Goal: Information Seeking & Learning: Learn about a topic

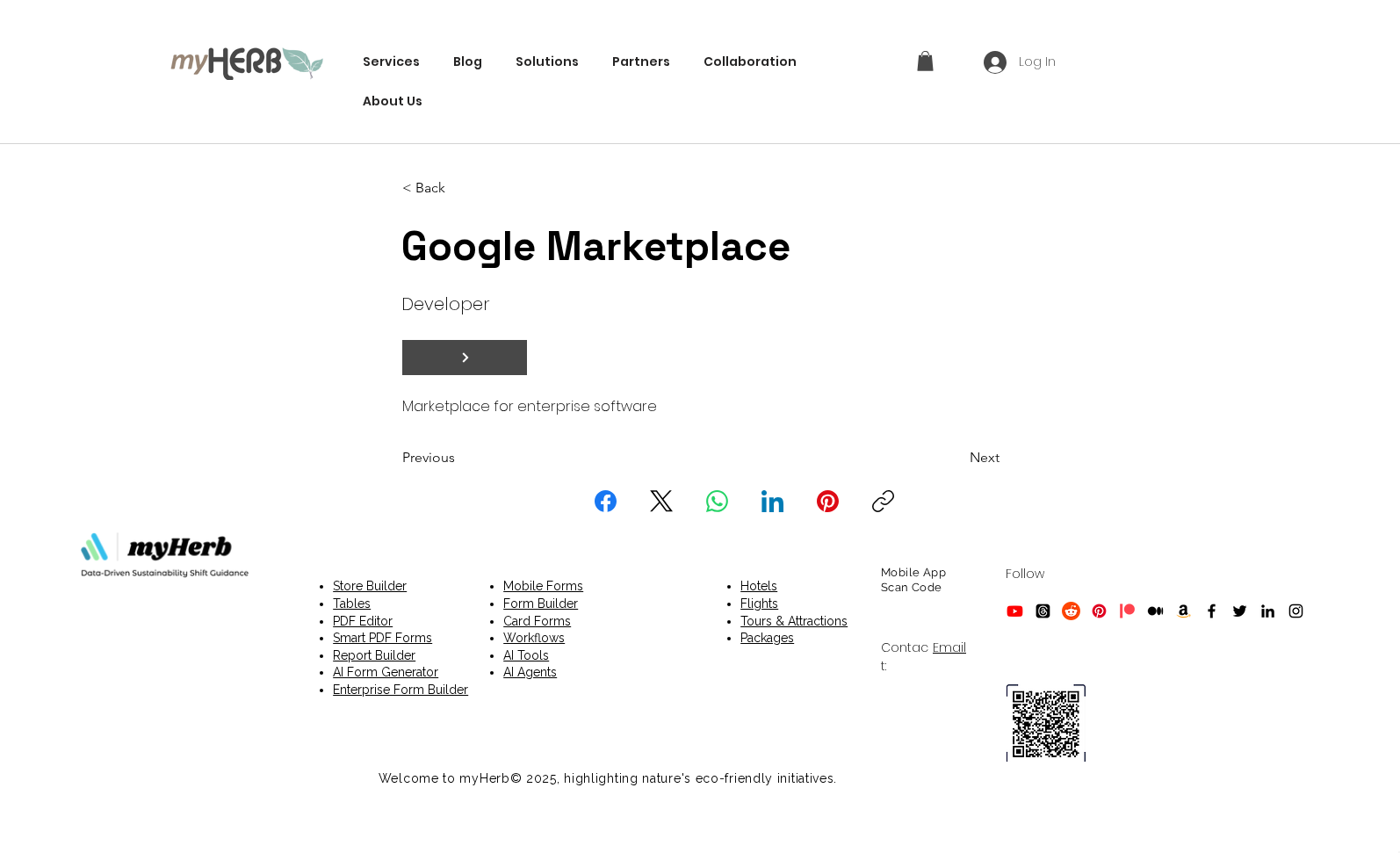
click at [456, 358] on span "button" at bounding box center [464, 358] width 123 height 33
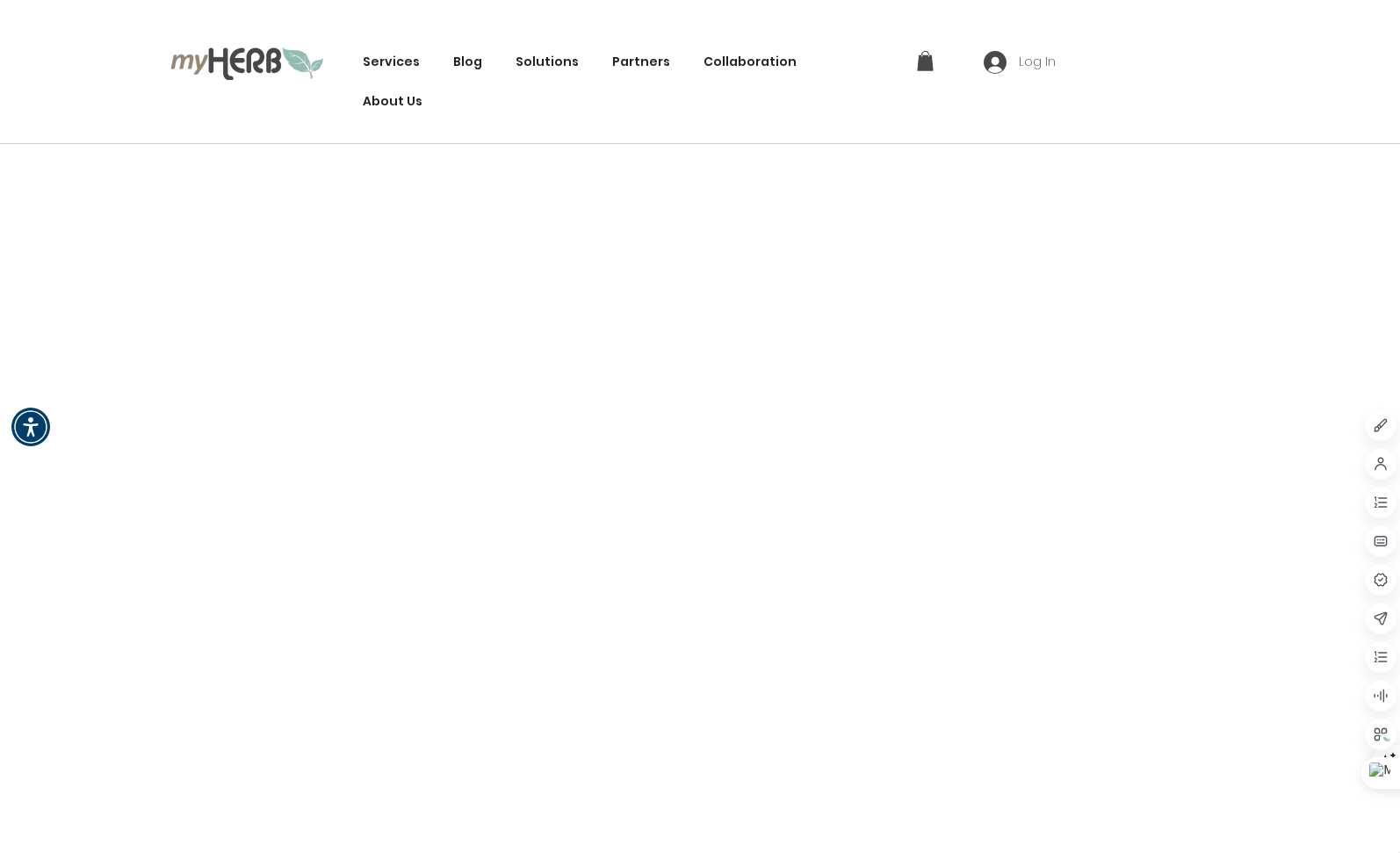
drag, startPoint x: 0, startPoint y: 0, endPoint x: 390, endPoint y: 85, distance: 399.2
click at [41, 58] on div "Services Innovation Code Green Open-Source Project Features Sustainability GitH…" at bounding box center [700, 72] width 1400 height 144
drag, startPoint x: 638, startPoint y: 59, endPoint x: 591, endPoint y: 19, distance: 61.7
click at [591, 19] on div "Services Innovation Code Green Open-Source Project Features Sustainability GitH…" at bounding box center [700, 72] width 1400 height 144
drag, startPoint x: 546, startPoint y: 63, endPoint x: 515, endPoint y: 29, distance: 46.0
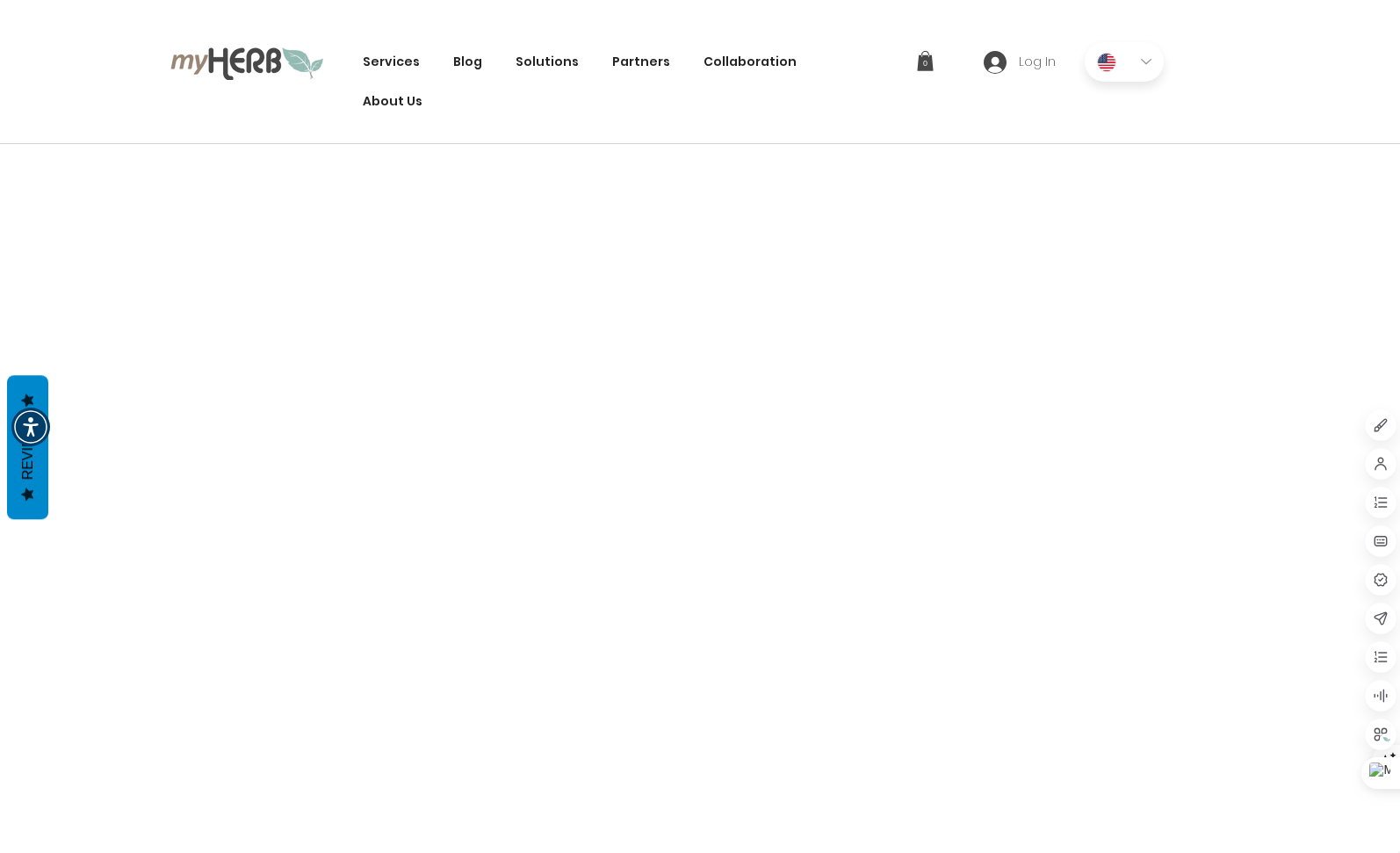
click at [515, 29] on div "Services Innovation Code Green Open-Source Project Features Sustainability GitH…" at bounding box center [700, 72] width 1400 height 144
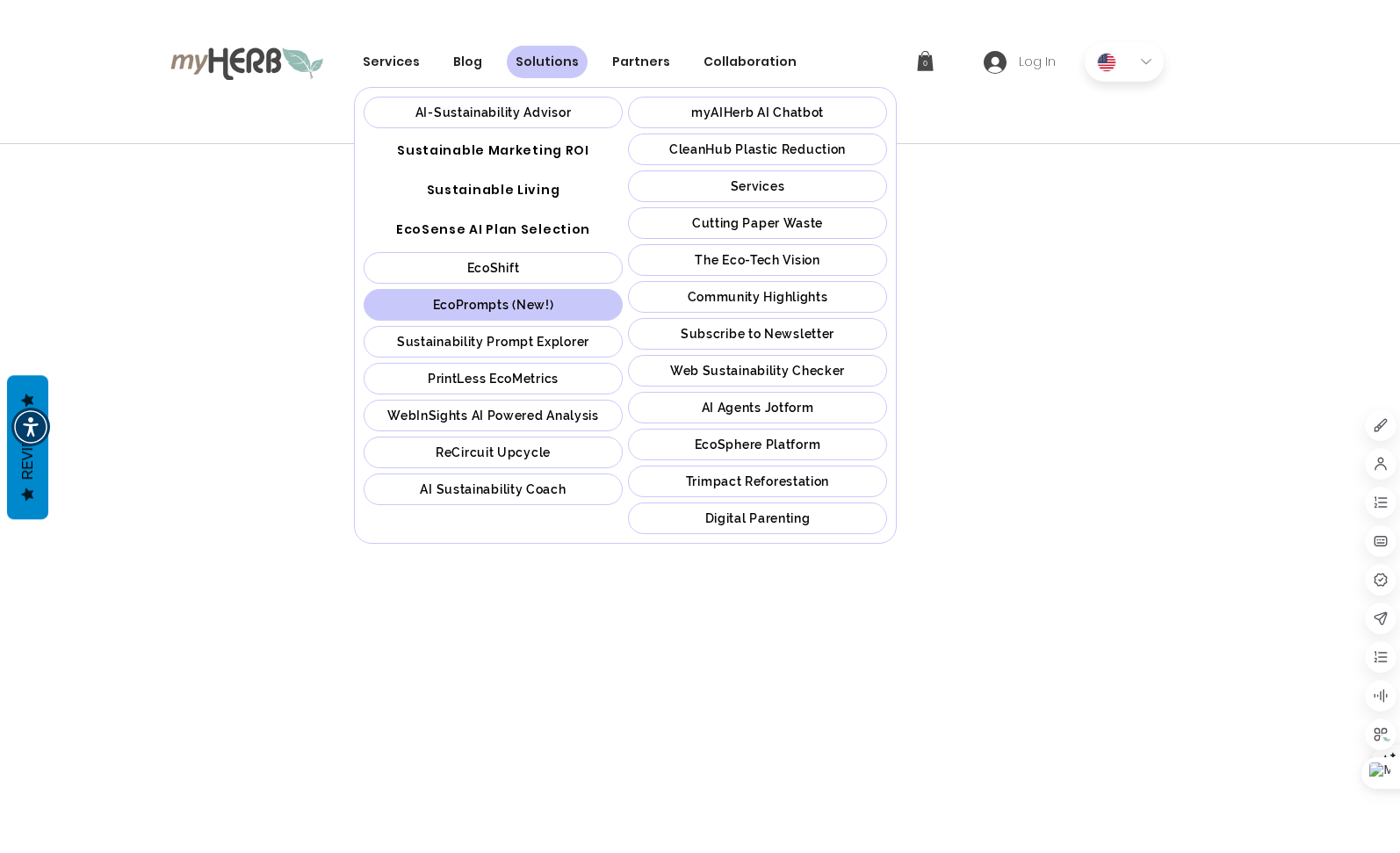
click at [574, 280] on link "EcoShift" at bounding box center [493, 267] width 259 height 32
drag, startPoint x: 574, startPoint y: 280, endPoint x: 1002, endPoint y: 121, distance: 456.6
click at [1002, 121] on div "Services Innovation Code Green Open-Source Project Features Sustainability GitH…" at bounding box center [700, 72] width 1400 height 144
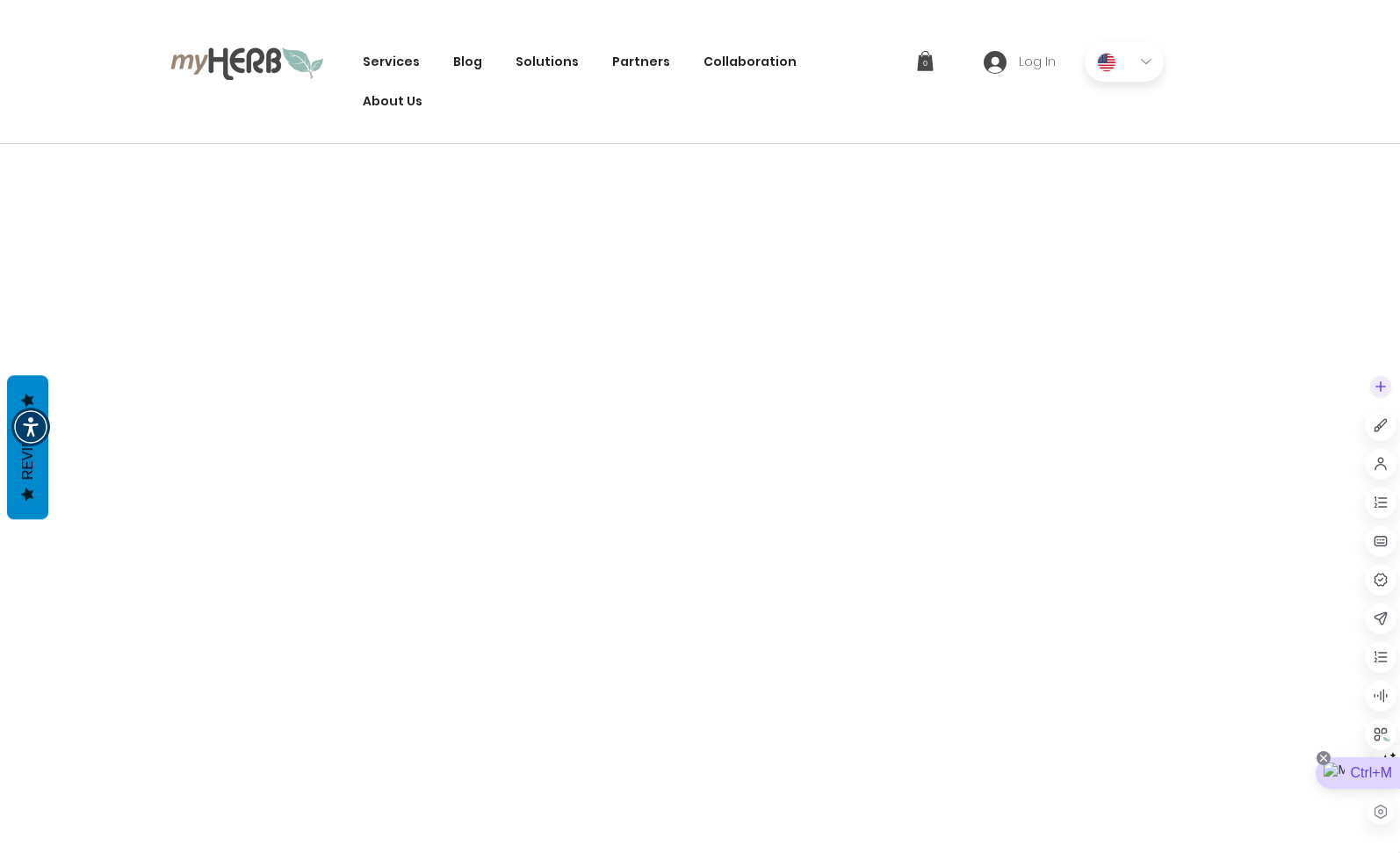
click at [1320, 760] on icon at bounding box center [1323, 758] width 7 height 7
click at [1318, 629] on div "Hide until next visit" at bounding box center [1315, 623] width 137 height 32
click at [1322, 759] on icon at bounding box center [1323, 758] width 14 height 14
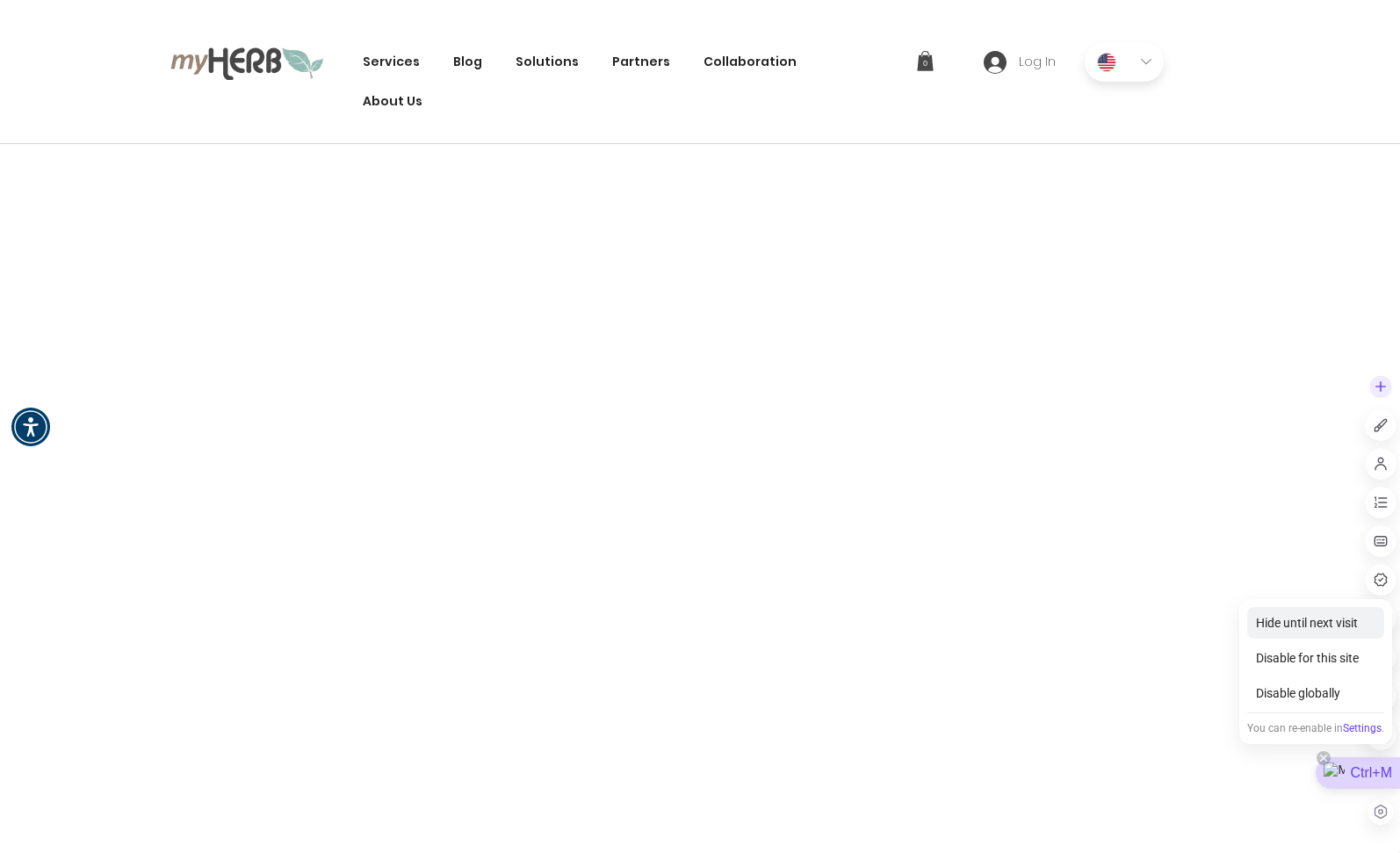
click at [1306, 631] on div "Hide until next visit" at bounding box center [1315, 623] width 137 height 32
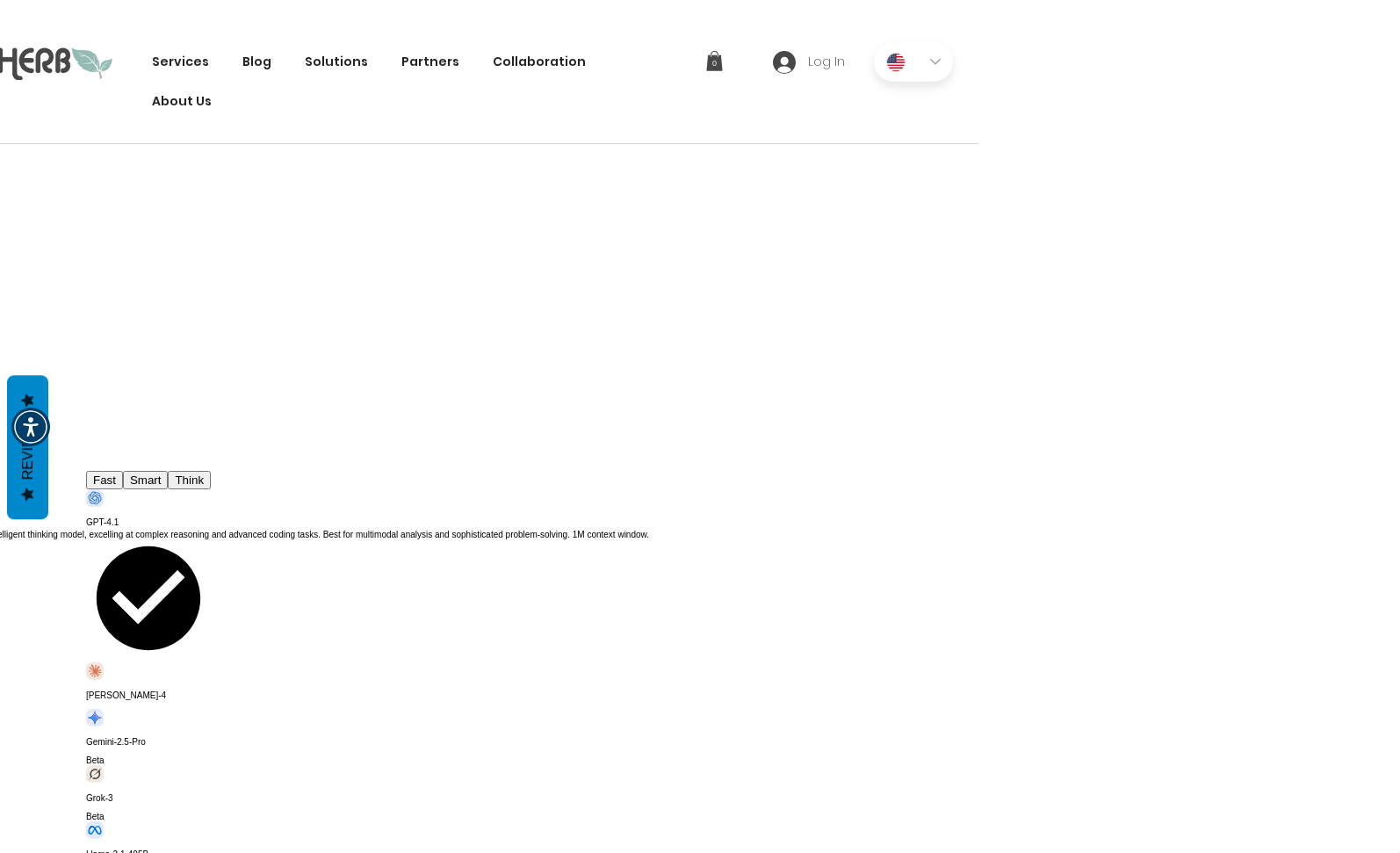
click at [86, 766] on span at bounding box center [86, 766] width 0 height 0
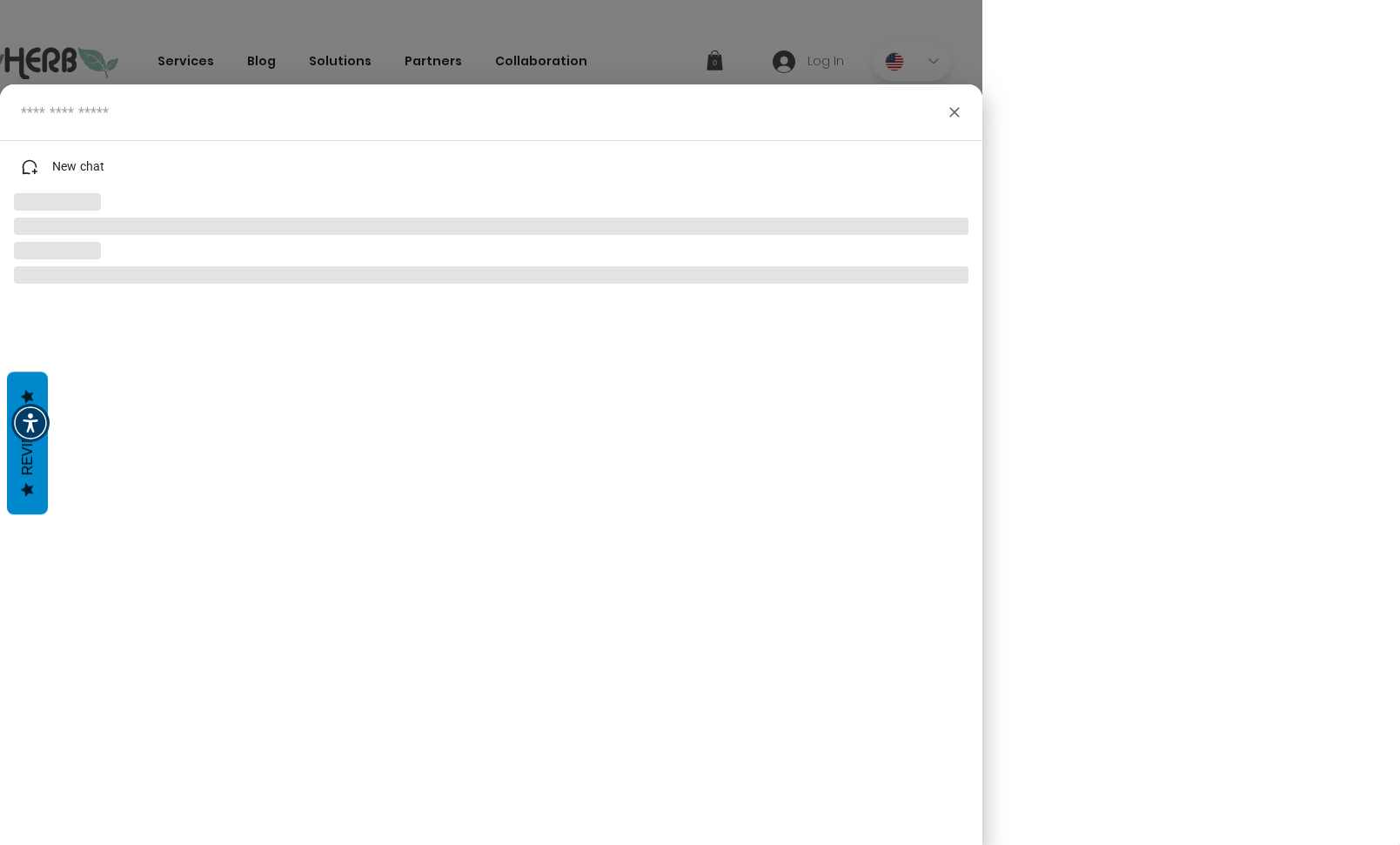
click at [982, 68] on div at bounding box center [491, 422] width 982 height 845
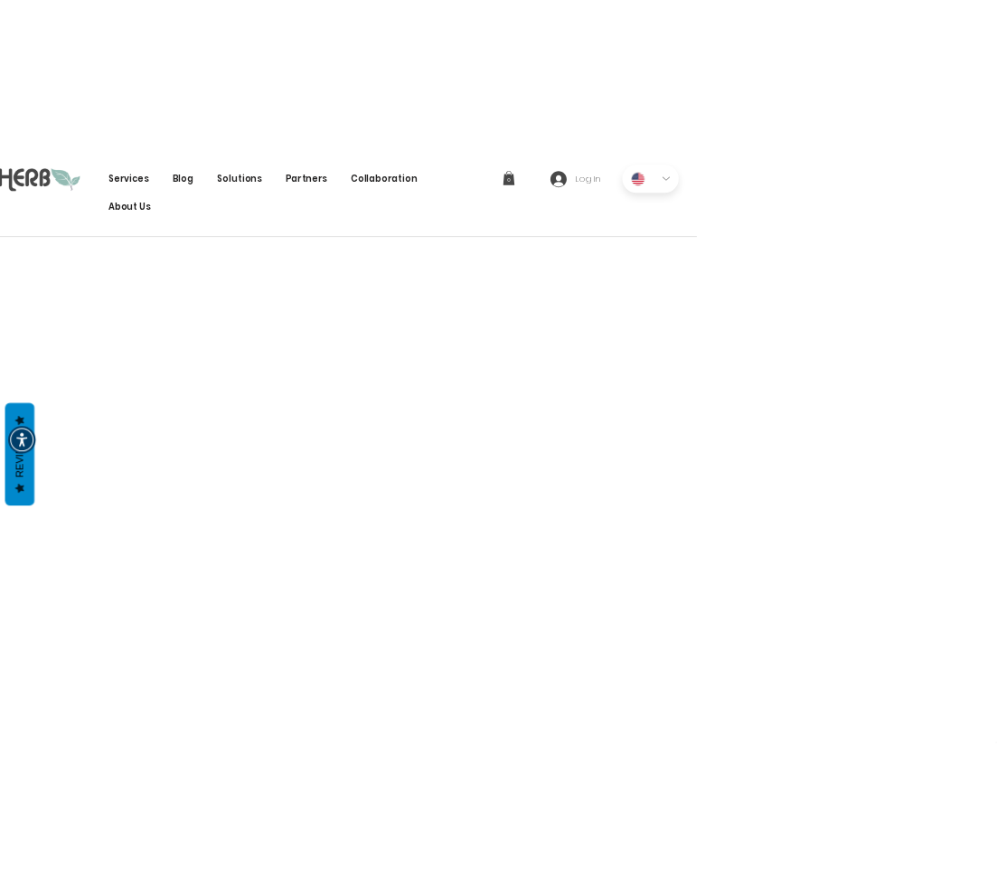
scroll to position [90, 0]
